Goal: Information Seeking & Learning: Learn about a topic

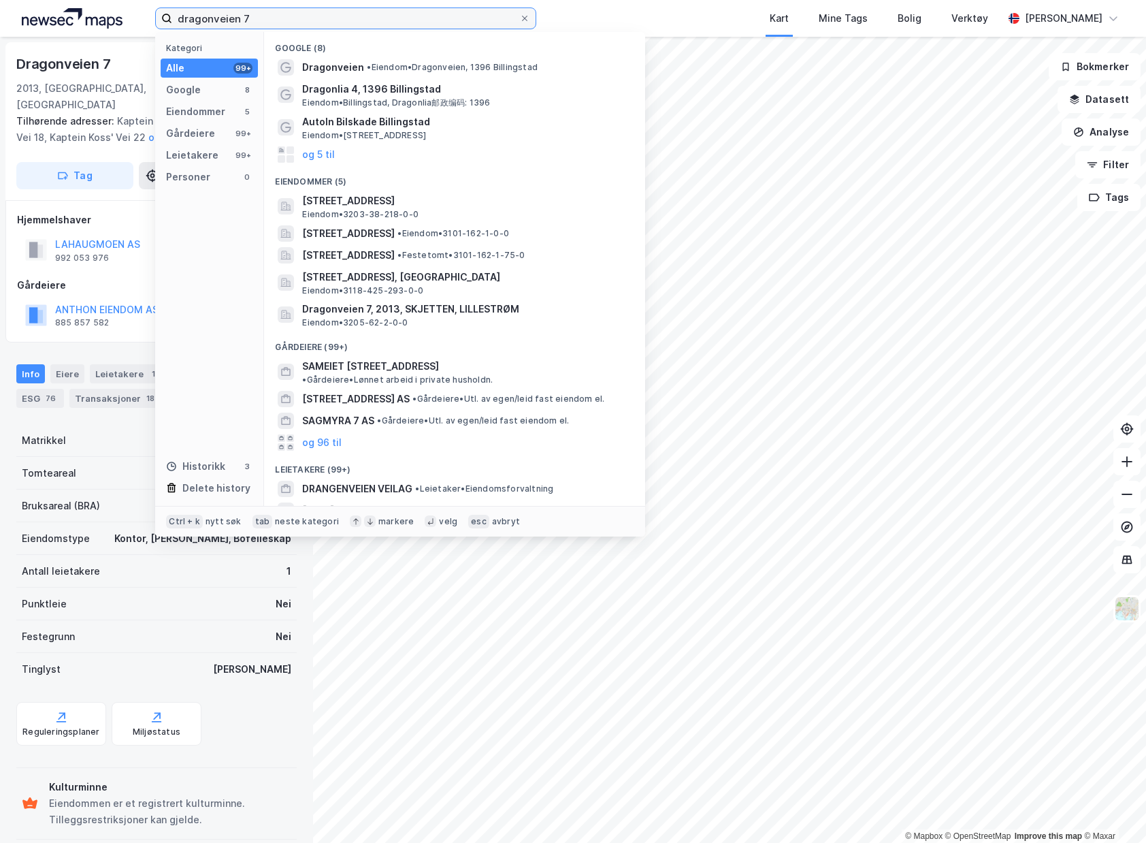
drag, startPoint x: 411, startPoint y: 22, endPoint x: -192, endPoint y: -15, distance: 604.3
click at [0, 0] on html "dragonveien 7 Kategori Alle 99+ Google 8 Eiendommer 5 Gårdeiere 99+ Leietakere …" at bounding box center [573, 421] width 1146 height 843
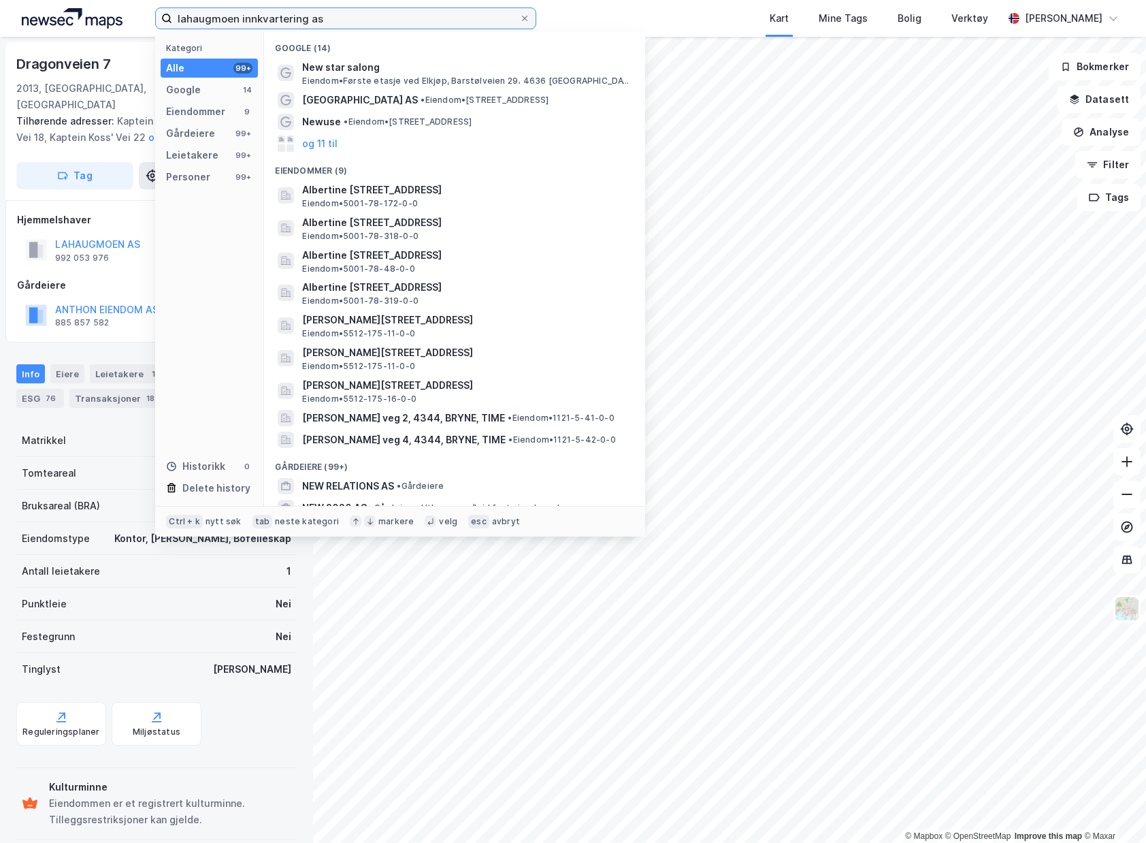
type input "lahaugmoen innkvartering as"
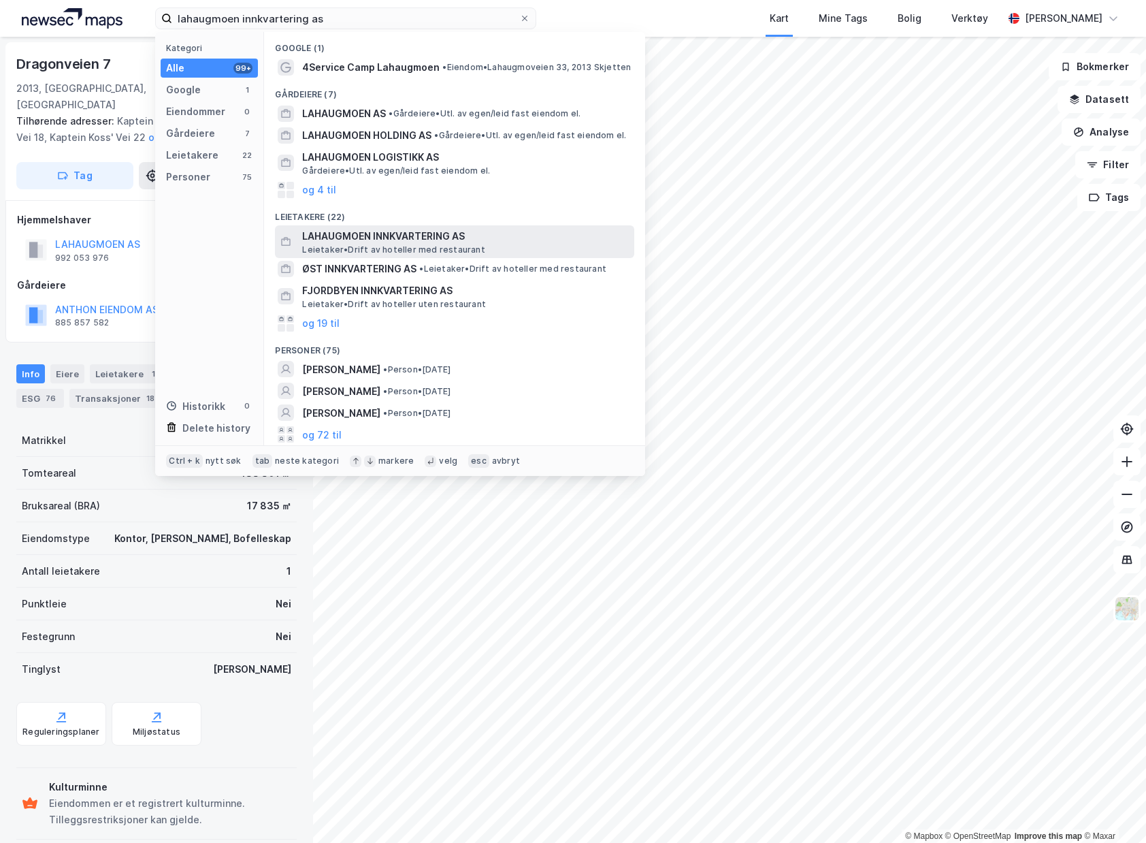
click at [449, 244] on span "Leietaker • Drift av hoteller med restaurant" at bounding box center [393, 249] width 182 height 11
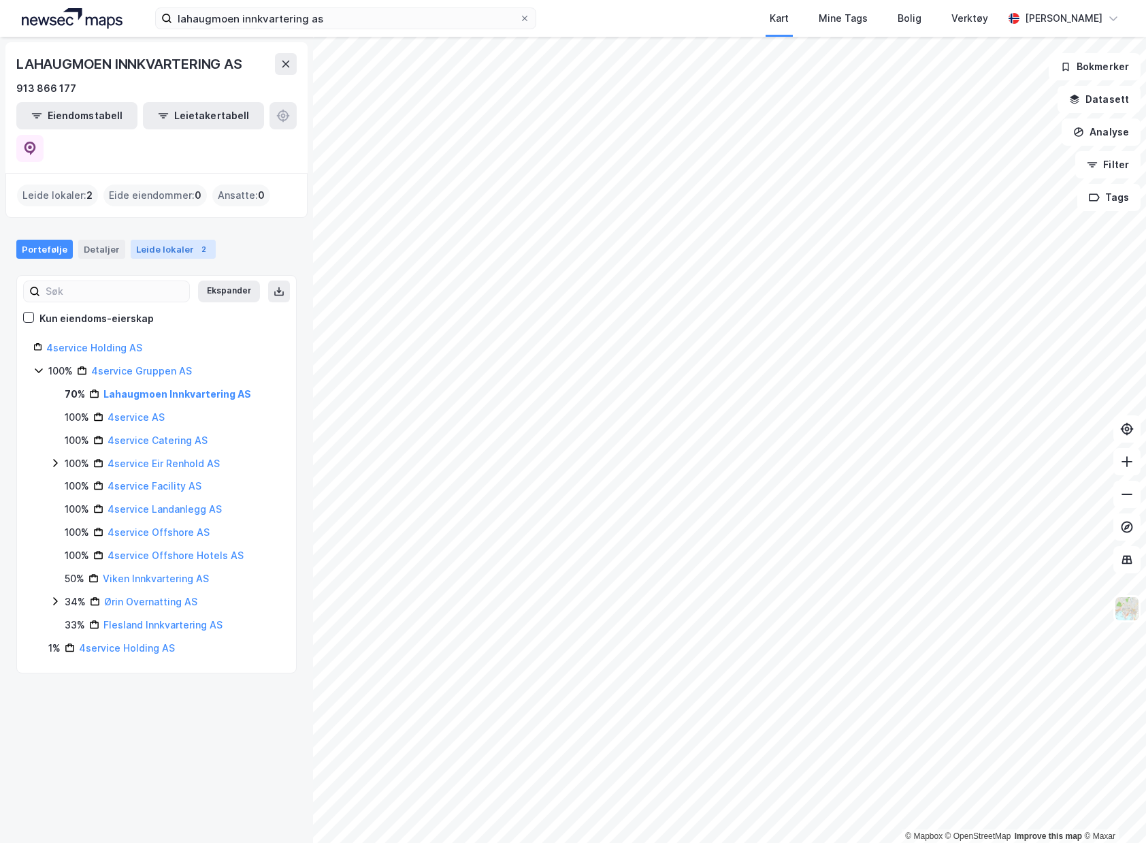
click at [148, 240] on div "Leide lokaler 2" at bounding box center [173, 249] width 85 height 19
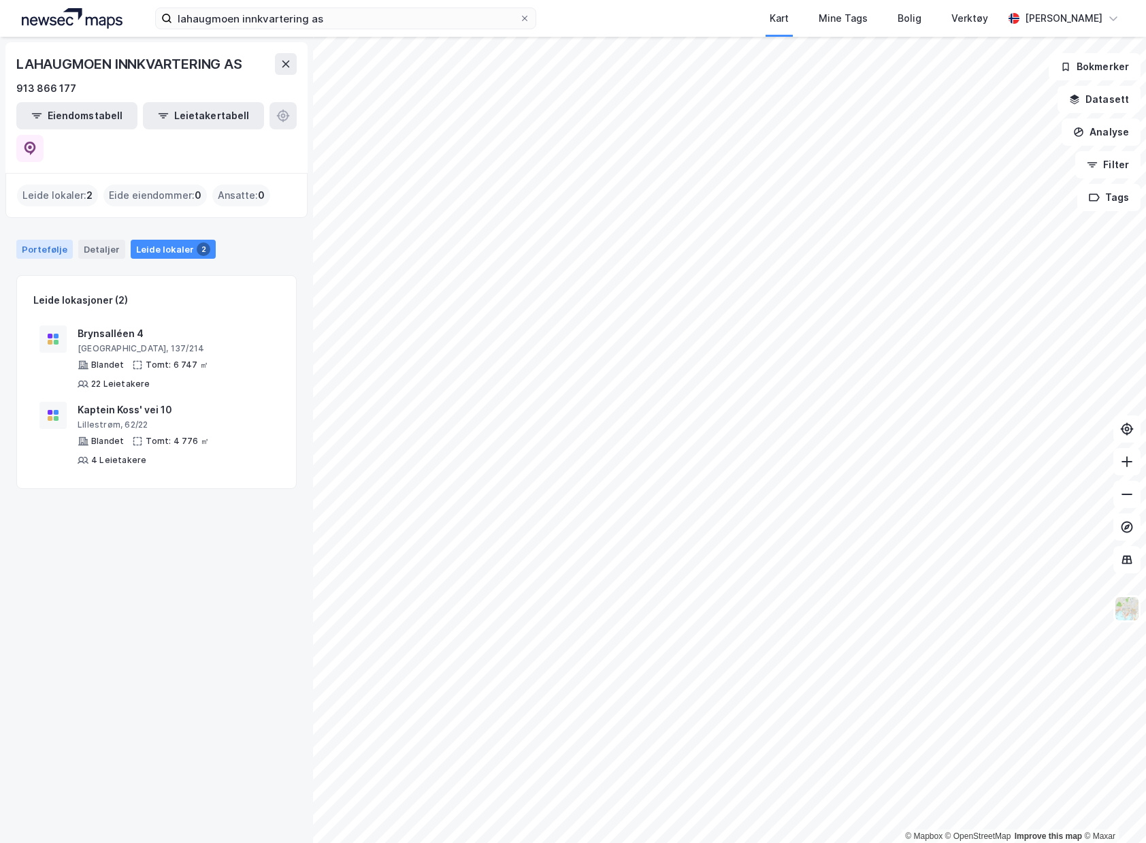
click at [90, 240] on div "Detaljer" at bounding box center [101, 249] width 47 height 19
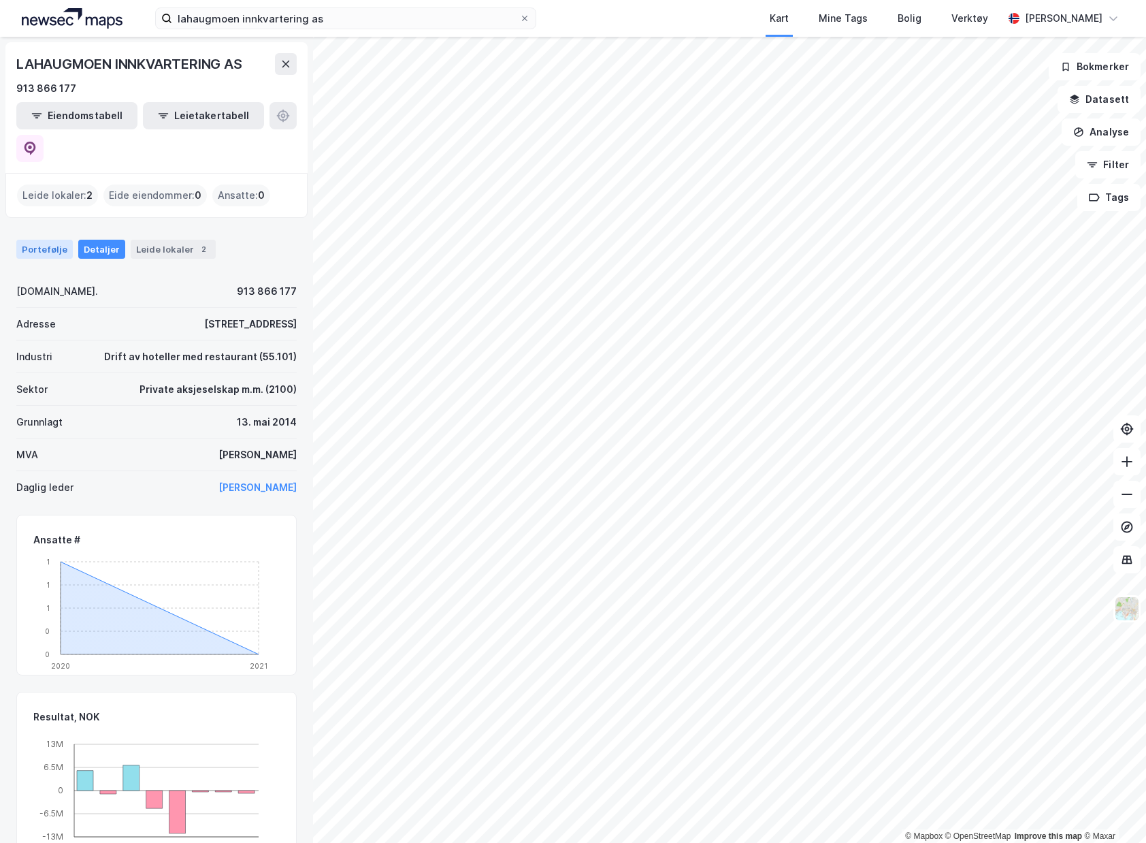
click at [41, 240] on div "Portefølje" at bounding box center [44, 249] width 57 height 19
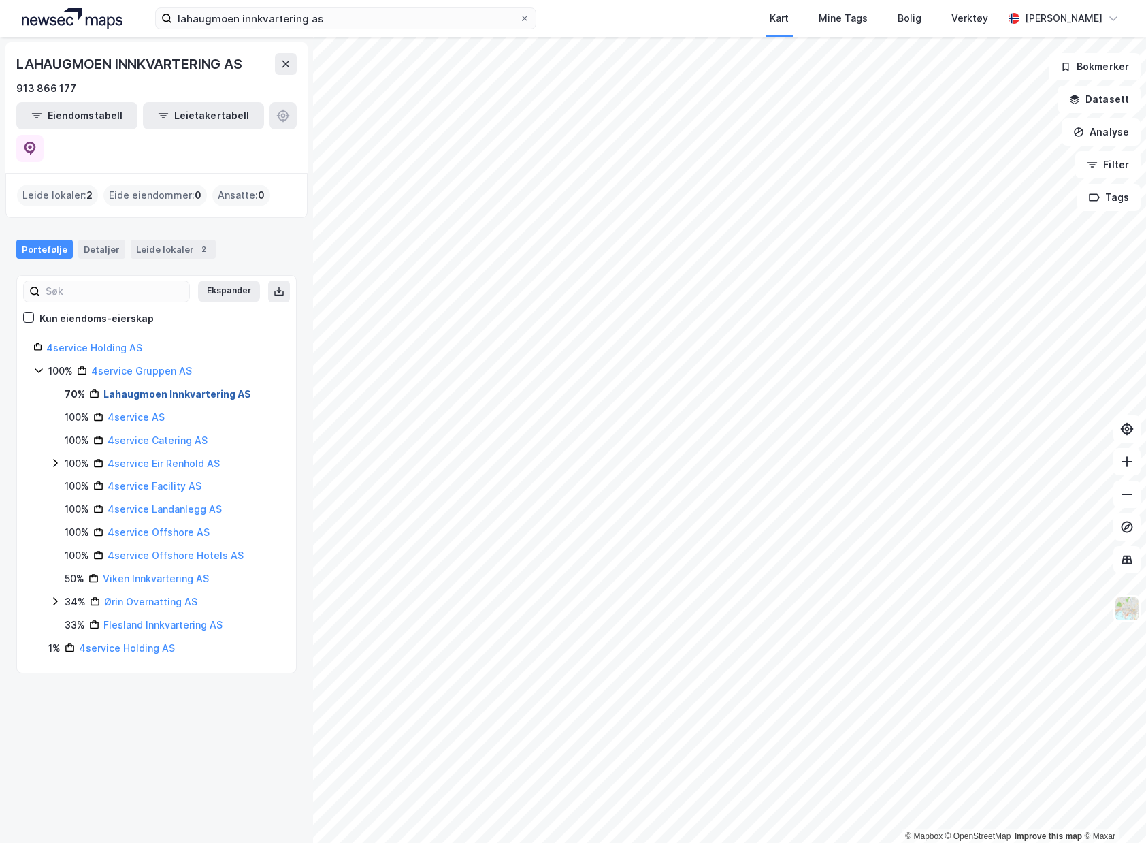
click at [117, 388] on link "Lahaugmoen Innkvartering AS" at bounding box center [177, 394] width 148 height 12
